Goal: Task Accomplishment & Management: Use online tool/utility

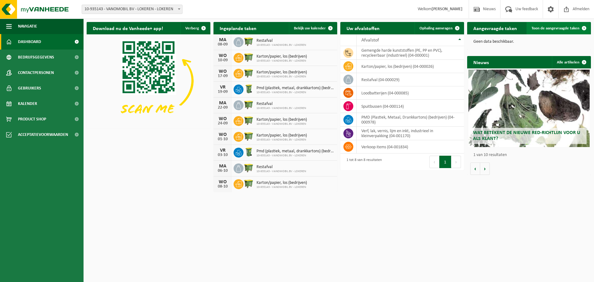
click at [567, 26] on link "Toon de aangevraagde taken" at bounding box center [559, 28] width 64 height 12
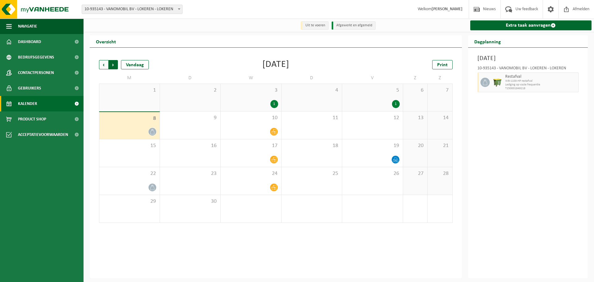
click at [105, 63] on span "Vorige" at bounding box center [103, 64] width 9 height 9
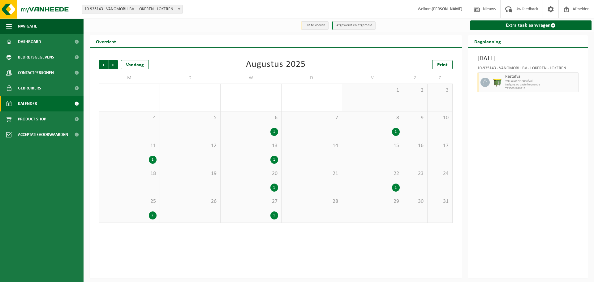
click at [141, 208] on div "25 2" at bounding box center [129, 209] width 60 height 28
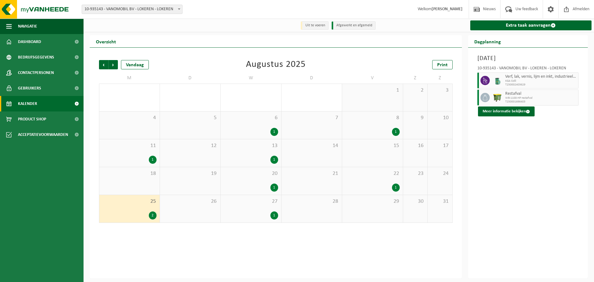
click at [520, 78] on span "Verf, lak, vernis, lijm en inkt, industrieel in kleinverpakking" at bounding box center [541, 76] width 72 height 5
click at [485, 80] on icon at bounding box center [486, 81] width 6 height 6
click at [512, 23] on link "Extra taak aanvragen" at bounding box center [531, 25] width 122 height 10
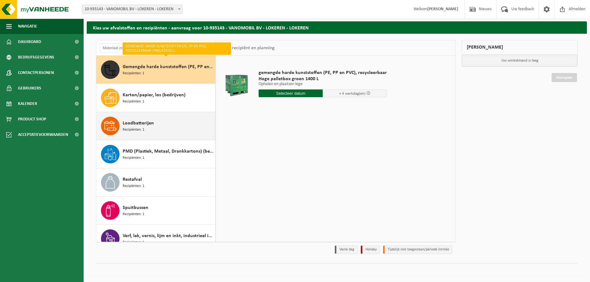
scroll to position [11, 0]
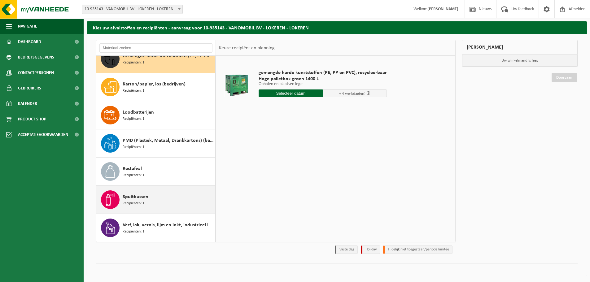
click at [146, 198] on span "Spuitbussen" at bounding box center [136, 196] width 26 height 7
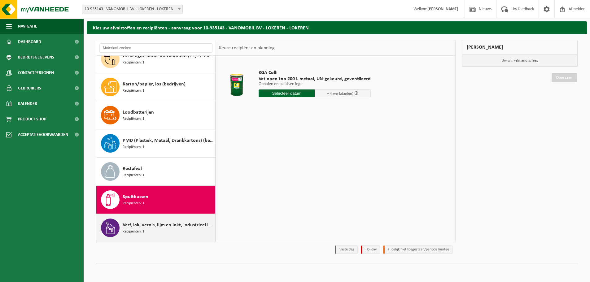
click at [147, 223] on span "Verf, lak, vernis, lijm en inkt, industrieel in kleinverpakking" at bounding box center [168, 224] width 91 height 7
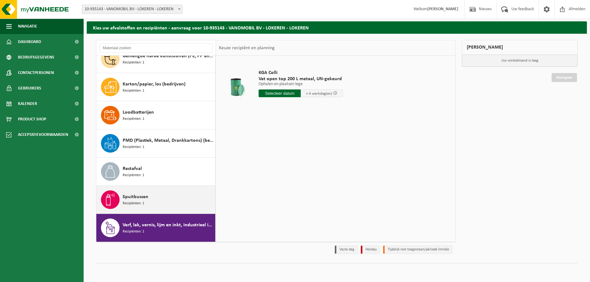
click at [146, 200] on span "Spuitbussen" at bounding box center [136, 196] width 26 height 7
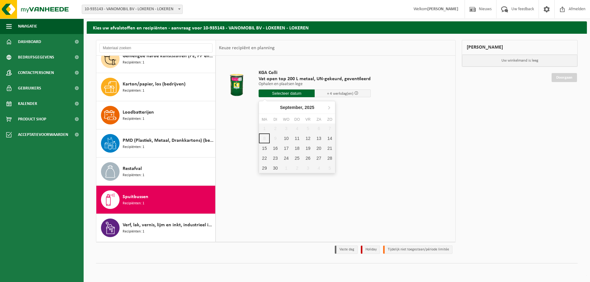
click at [287, 96] on input "text" at bounding box center [286, 93] width 56 height 8
click at [286, 137] on div "10" at bounding box center [286, 138] width 11 height 10
type input "Van 2025-09-10"
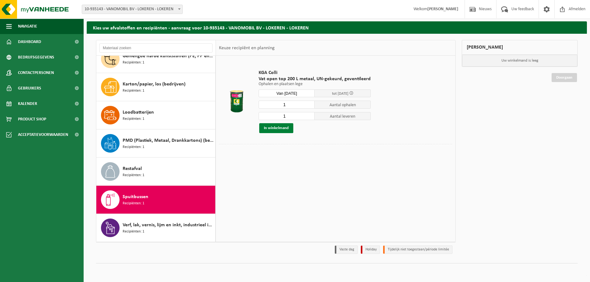
click at [277, 128] on button "In winkelmand" at bounding box center [276, 128] width 34 height 10
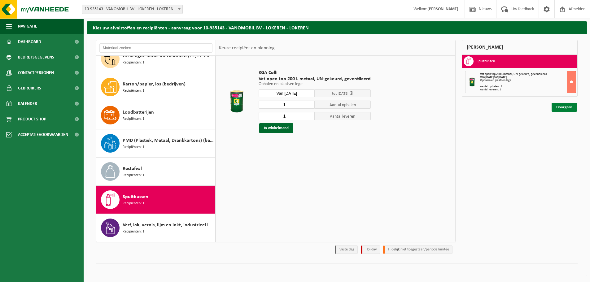
click at [564, 107] on link "Doorgaan" at bounding box center [563, 107] width 25 height 9
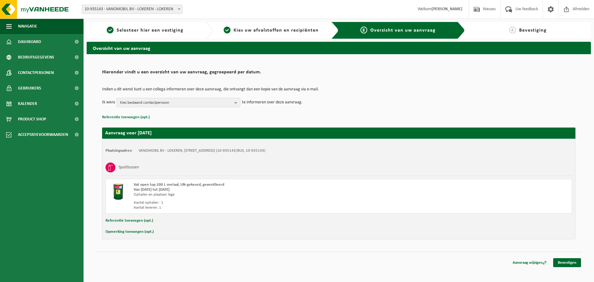
click at [185, 104] on span "Kies bestaand contactpersoon" at bounding box center [176, 102] width 112 height 9
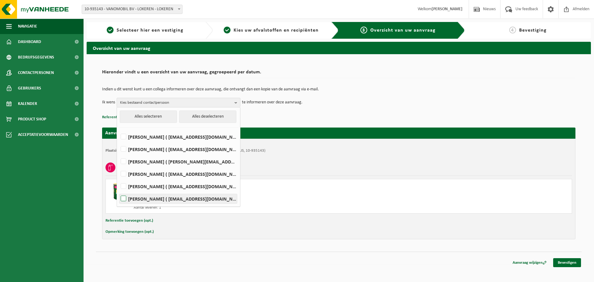
click at [157, 196] on label "Natasja Vervaet ( natasja@vanomobil.be )" at bounding box center [178, 198] width 118 height 9
click at [119, 191] on input "Natasja Vervaet ( natasja@vanomobil.be )" at bounding box center [118, 191] width 0 height 0
checkbox input "true"
click at [310, 121] on p "Referentie toevoegen (opt.)" at bounding box center [339, 117] width 474 height 8
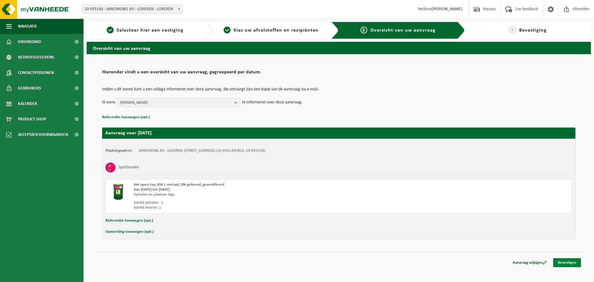
click at [572, 263] on link "Bevestigen" at bounding box center [567, 262] width 28 height 9
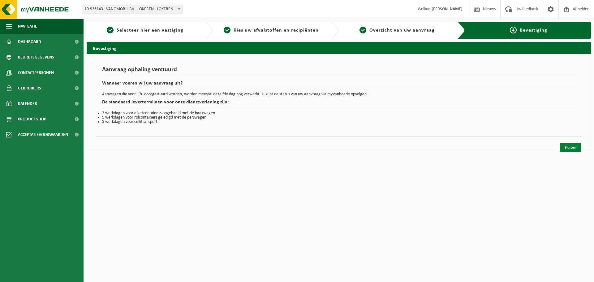
click at [571, 146] on link "Sluiten" at bounding box center [570, 147] width 21 height 9
